Goal: Find specific page/section: Find specific page/section

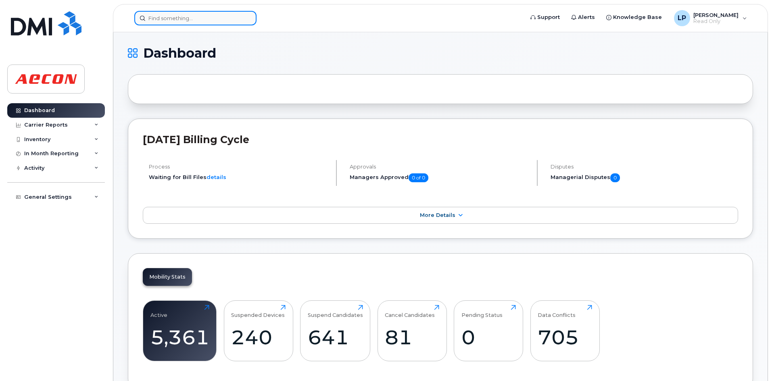
click at [179, 22] on input at bounding box center [195, 18] width 122 height 15
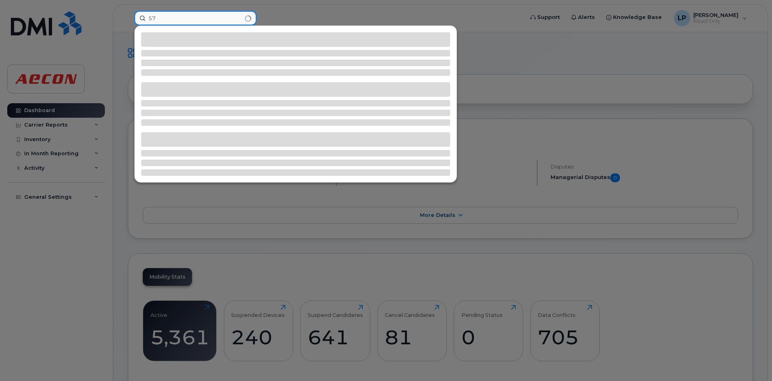
type input "5"
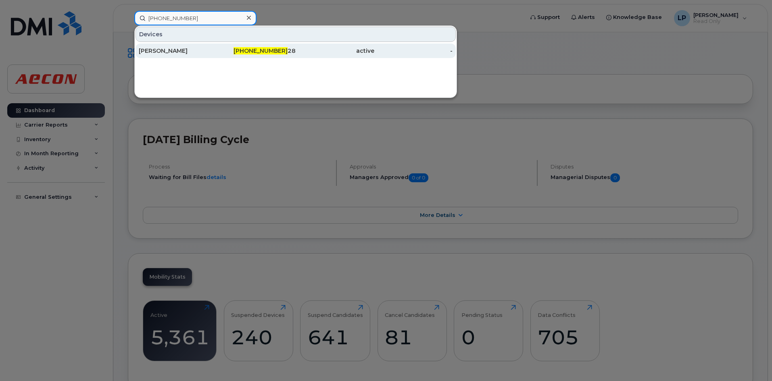
type input "[PHONE_NUMBER]"
click at [178, 54] on div "[PERSON_NAME]" at bounding box center [178, 51] width 79 height 8
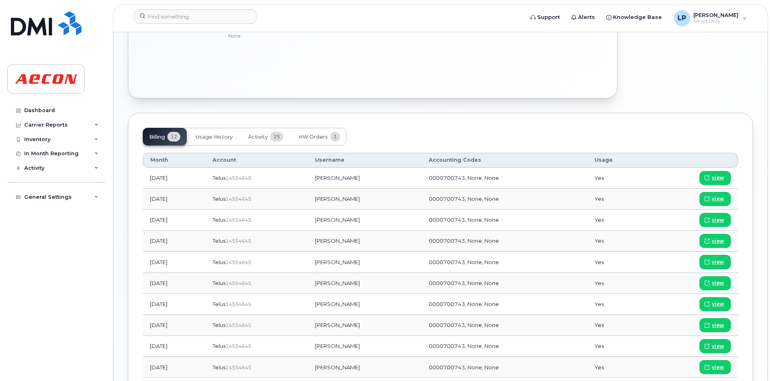
scroll to position [639, 0]
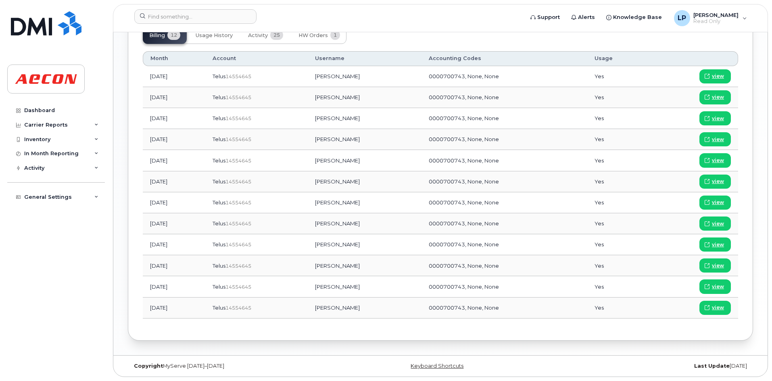
click at [162, 8] on header "Support Alerts Knowledge Base LP Lisa Papirnik Read Only English Français Adjus…" at bounding box center [440, 18] width 655 height 28
click at [158, 15] on input at bounding box center [195, 16] width 122 height 15
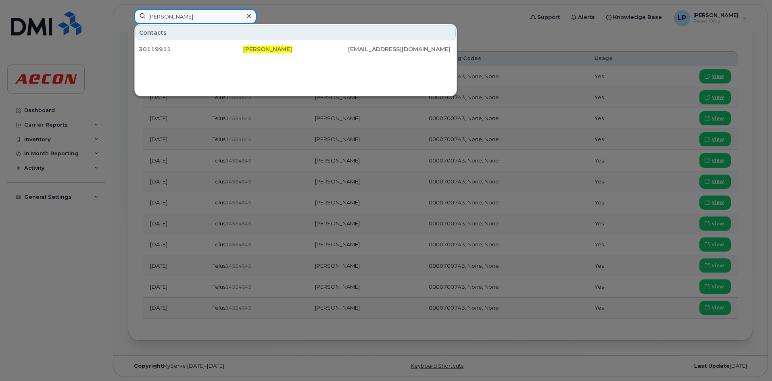
type input "yves polard"
